Goal: Find specific page/section: Find specific page/section

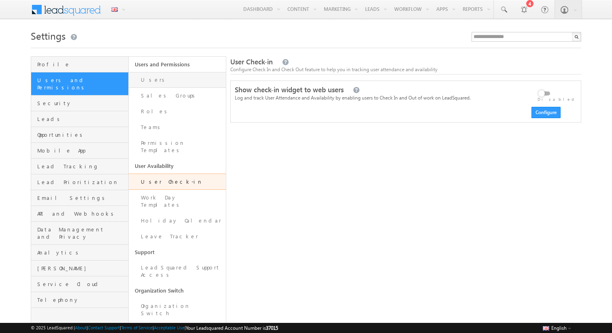
click at [131, 80] on link "Users" at bounding box center [177, 80] width 97 height 16
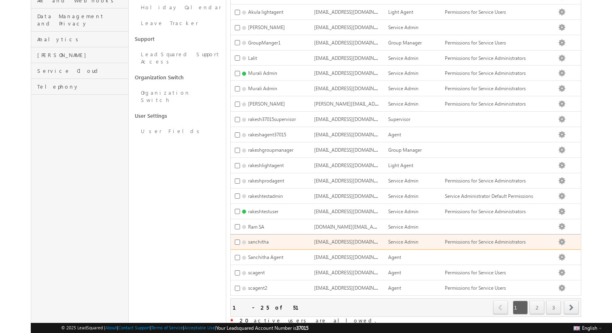
scroll to position [249, 0]
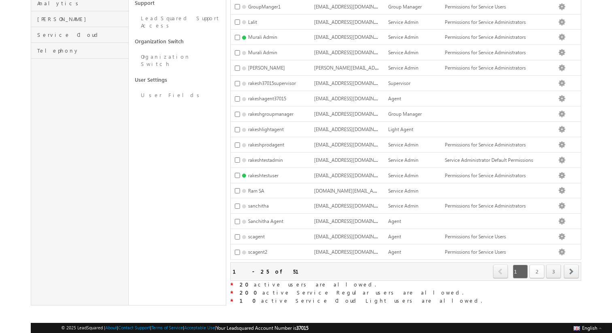
click at [536, 269] on link "2" at bounding box center [536, 272] width 15 height 14
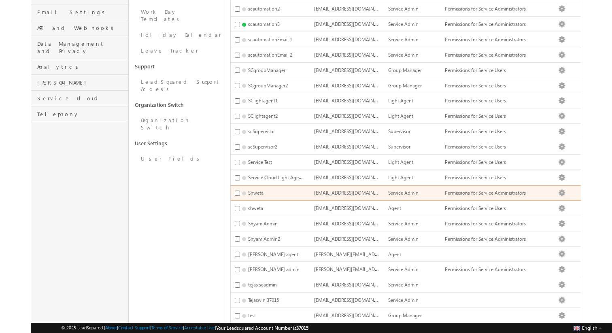
scroll to position [193, 0]
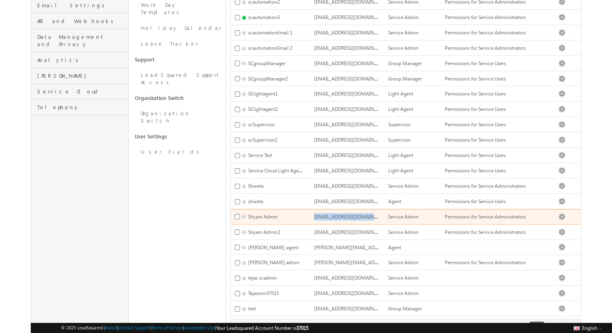
drag, startPoint x: 334, startPoint y: 213, endPoint x: 402, endPoint y: 212, distance: 67.6
click at [384, 212] on td "[EMAIL_ADDRESS][DOMAIN_NAME]" at bounding box center [347, 216] width 74 height 15
copy span "[EMAIL_ADDRESS][DOMAIN_NAME]"
